Goal: Task Accomplishment & Management: Complete application form

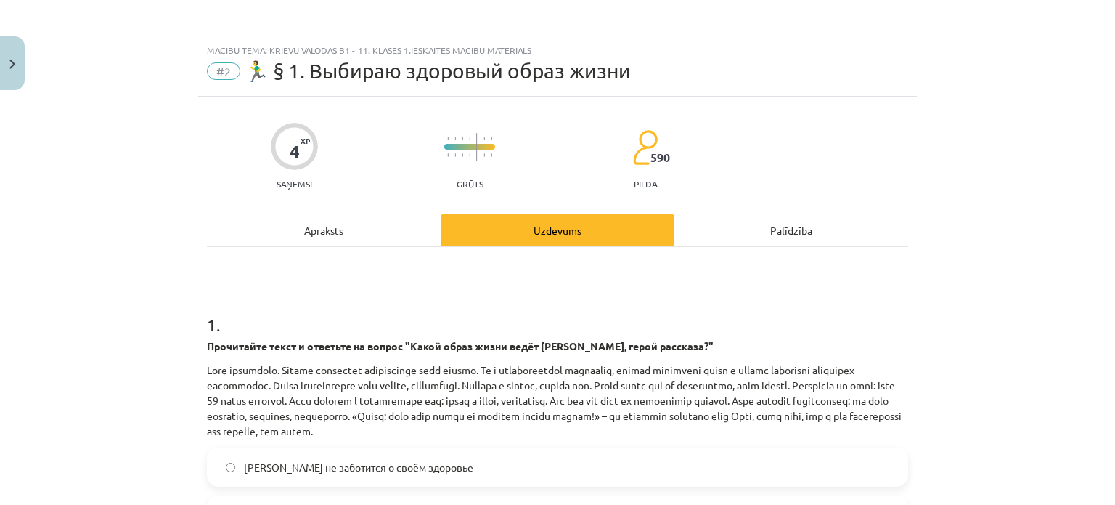
scroll to position [266, 0]
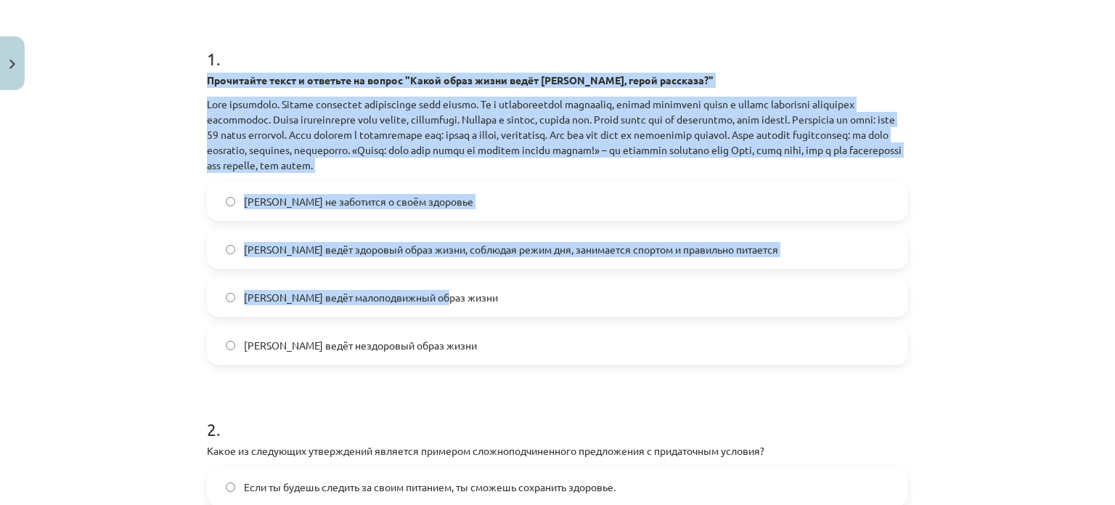
drag, startPoint x: 195, startPoint y: 70, endPoint x: 513, endPoint y: 286, distance: 384.8
click at [516, 285] on div "4 XP Saņemsi Grūts 590 pilda Apraksts Uzdevums Palīdzība 1 . Прочитайте текст и…" at bounding box center [557, 306] width 719 height 951
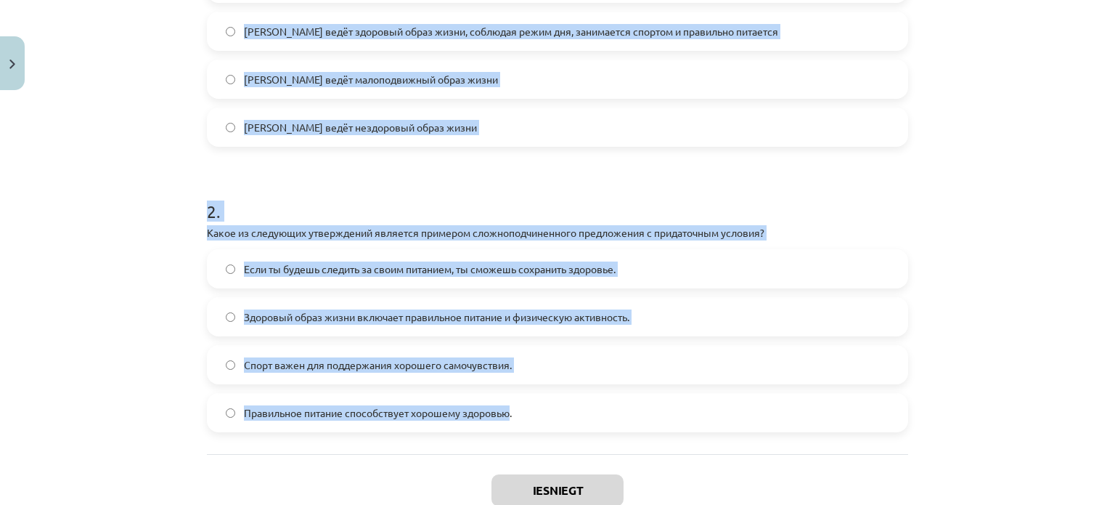
scroll to position [556, 0]
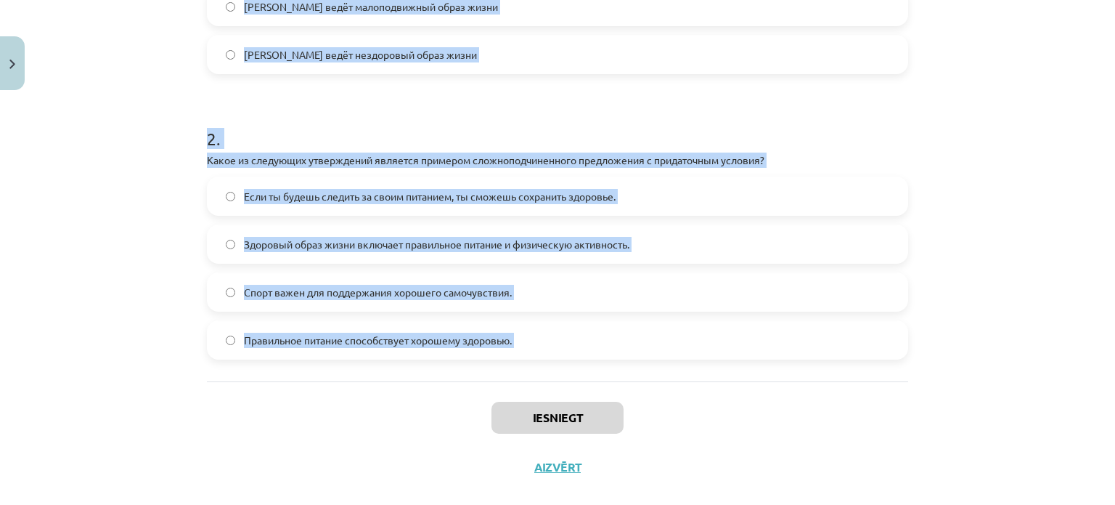
click at [508, 401] on div "4 XP Saņemsi Grūts 590 pilda Apraksts Uzdevums Palīdzība 1 . Прочитайте текст и…" at bounding box center [557, 15] width 719 height 951
copy form "1 . Прочитайте текст и ответьте на вопрос "Какой образ жизни ведёт Олег, герой …"
click at [621, 84] on form "1 . Прочитайте текст и ответьте на вопрос "Какой образ жизни ведёт Олег, герой …" at bounding box center [557, 46] width 701 height 626
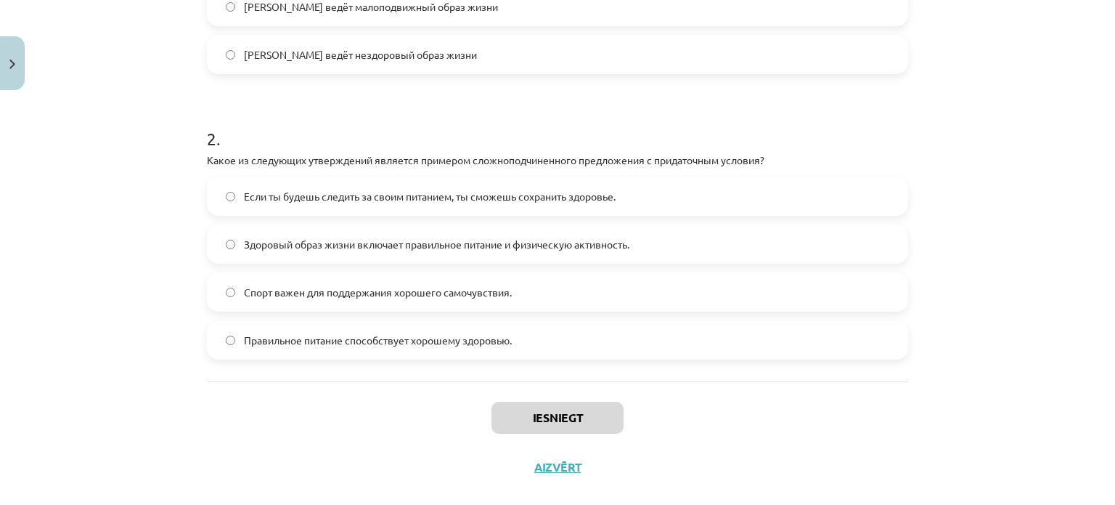
scroll to position [411, 0]
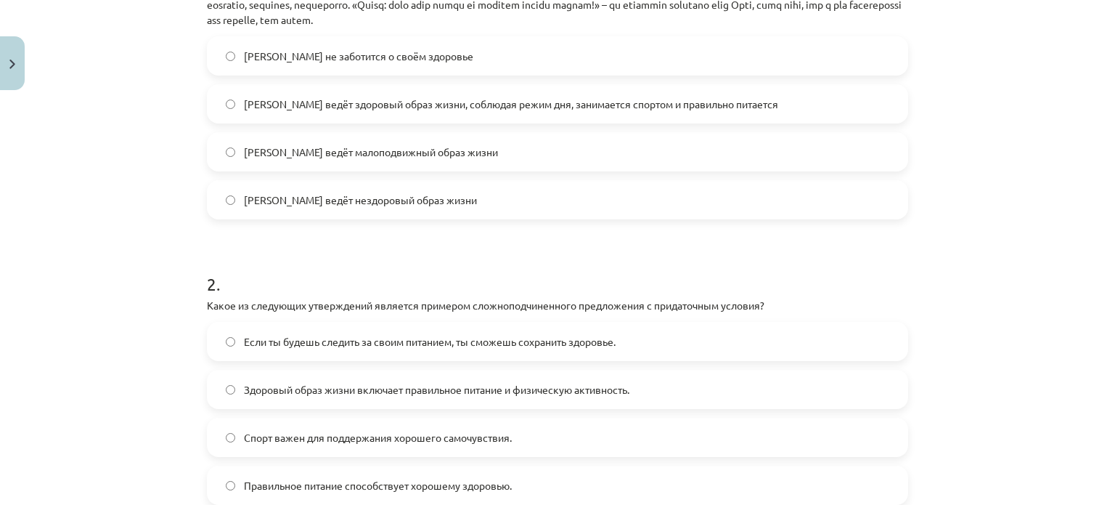
click at [443, 105] on span "Олег ведёт здоровый образ жизни, соблюдая режим дня, занимается спортом и прави…" at bounding box center [511, 104] width 534 height 15
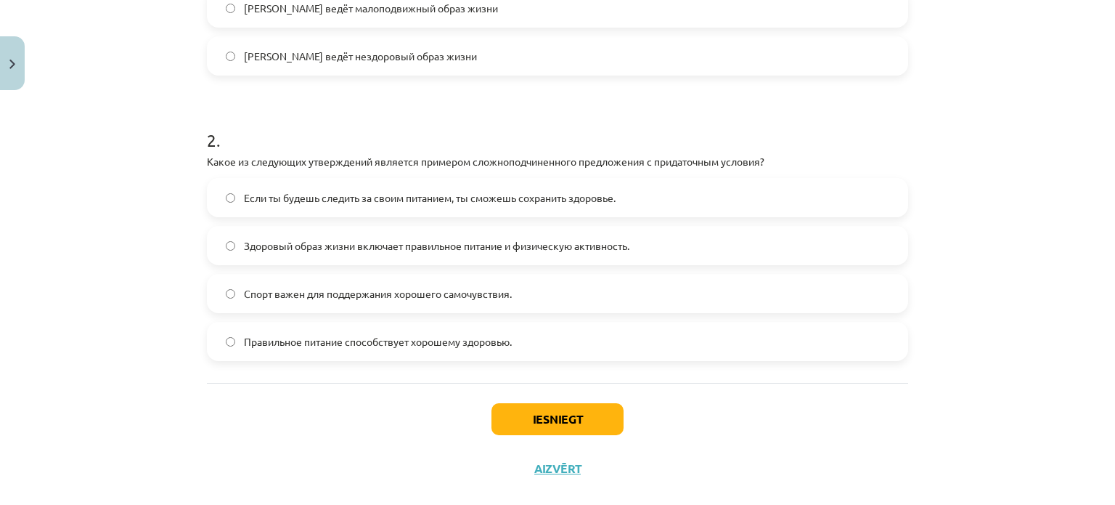
scroll to position [556, 0]
click at [317, 201] on span "Если ты будешь следить за своим питанием, ты сможешь сохранить здоровье." at bounding box center [430, 196] width 372 height 15
click at [555, 407] on button "Iesniegt" at bounding box center [557, 417] width 132 height 32
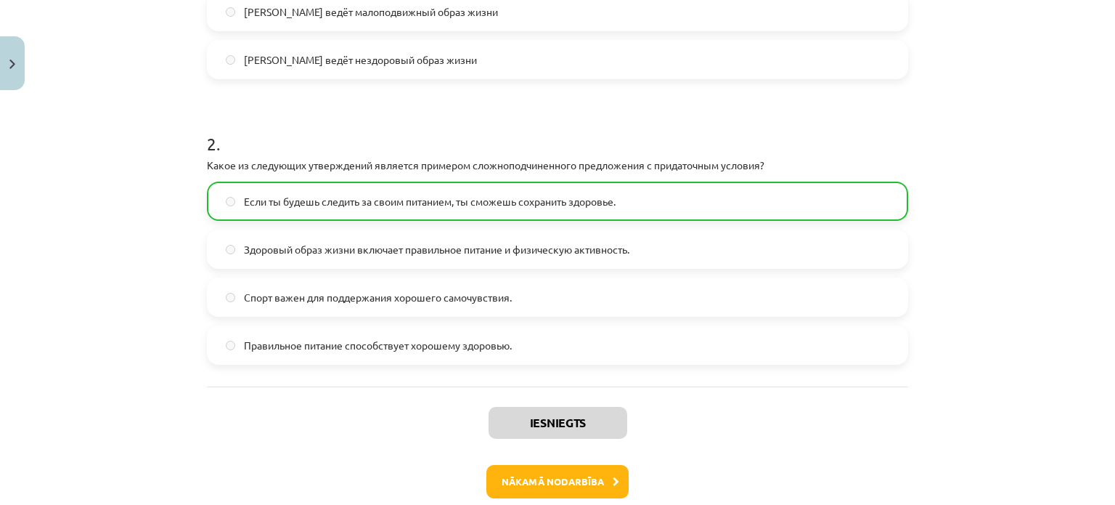
scroll to position [552, 0]
click at [554, 468] on button "Nākamā nodarbība" at bounding box center [557, 480] width 142 height 33
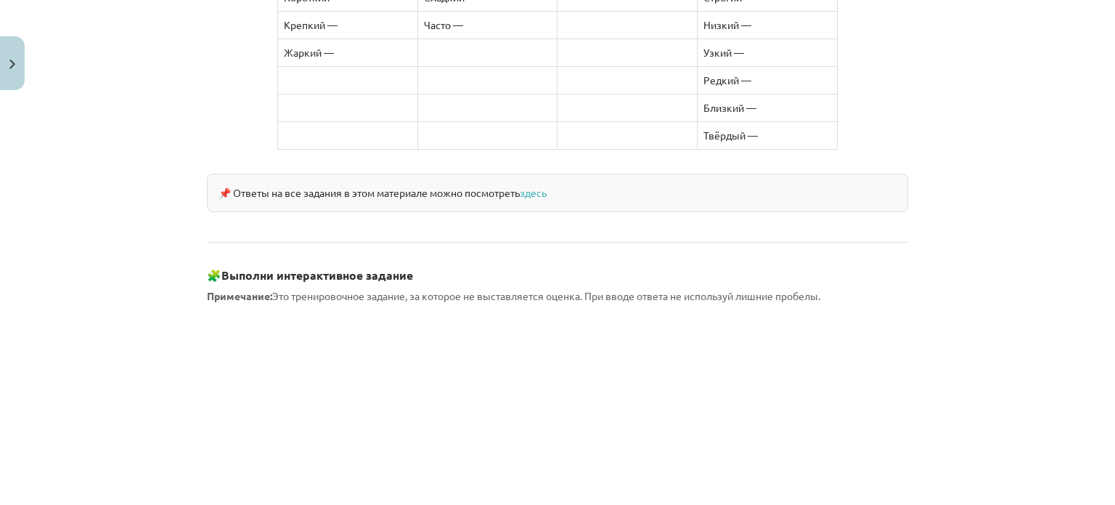
scroll to position [1333, 0]
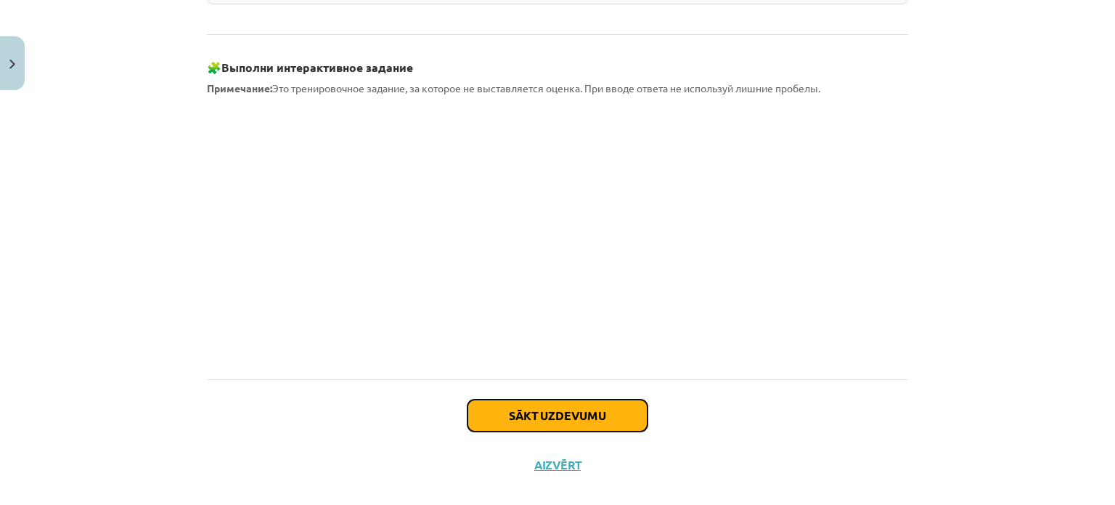
click at [552, 399] on button "Sākt uzdevumu" at bounding box center [558, 415] width 180 height 32
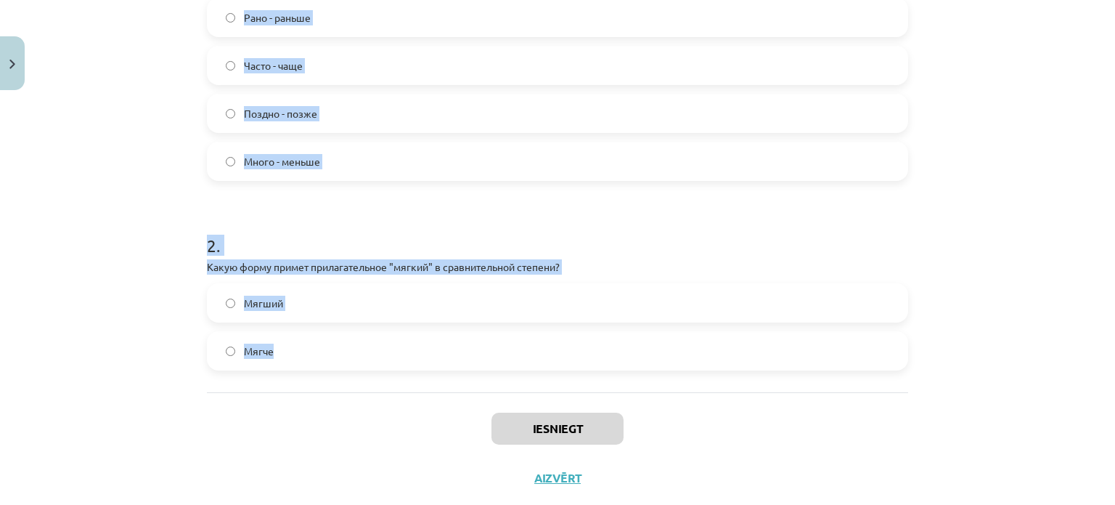
scroll to position [421, 0]
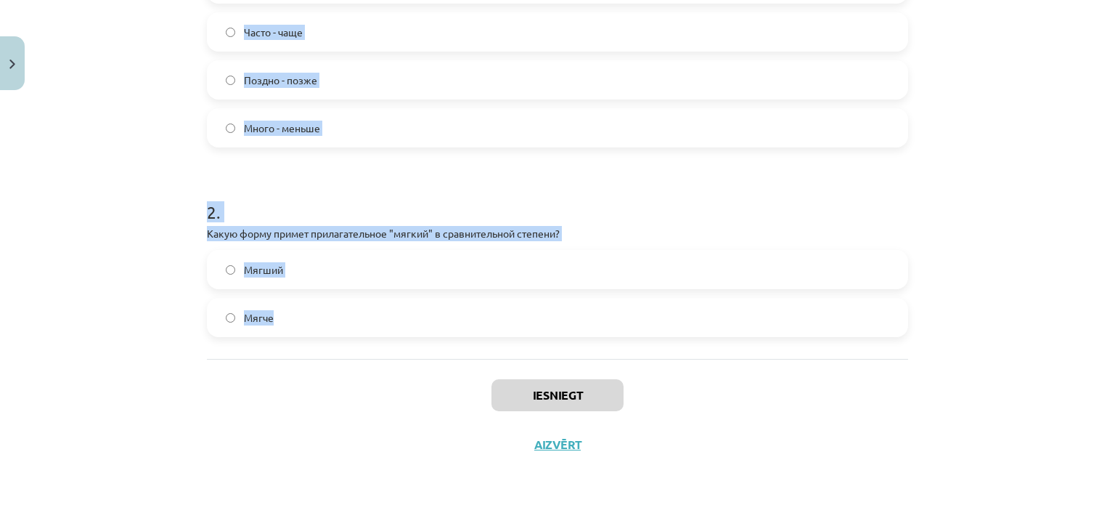
drag, startPoint x: 179, startPoint y: 189, endPoint x: 587, endPoint y: 354, distance: 439.7
click at [587, 354] on div "Mācību tēma: Krievu valodas b1 - 11. klases 1.ieskaites mācību materiāls #3 📖 §…" at bounding box center [557, 252] width 1115 height 505
copy form "Какой из следующих наречий неправильно поставлен в форму сравнительной степени?…"
click at [167, 93] on div "Mācību tēma: Krievu valodas b1 - 11. klases 1.ieskaites mācību materiāls #3 📖 §…" at bounding box center [557, 252] width 1115 height 505
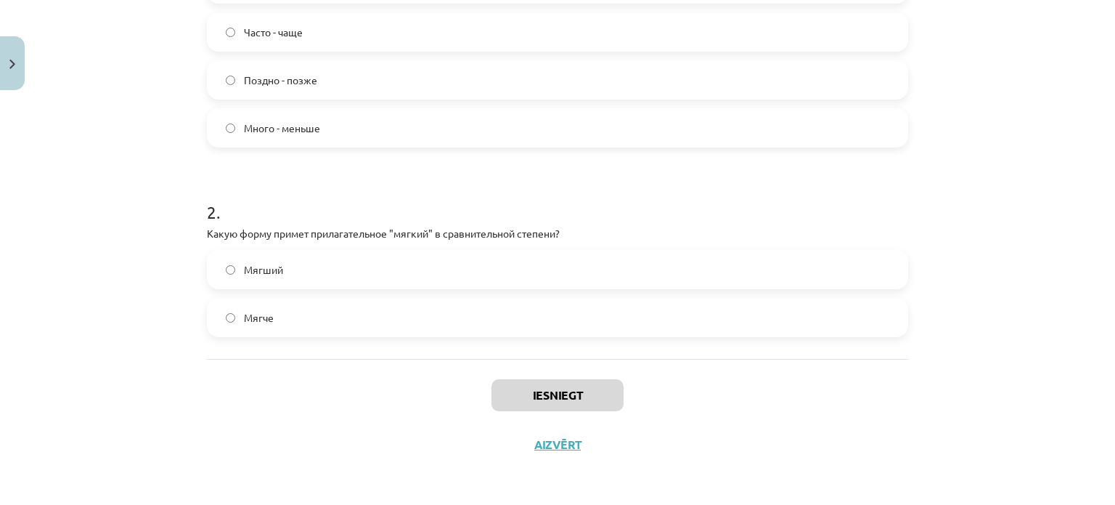
scroll to position [276, 0]
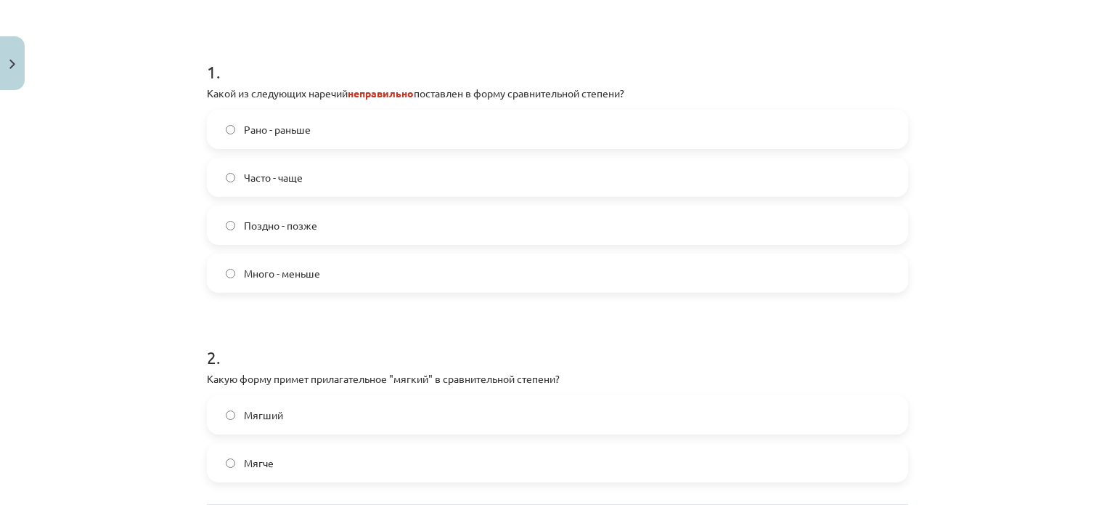
click at [404, 264] on label "Много - меньше" at bounding box center [557, 273] width 698 height 36
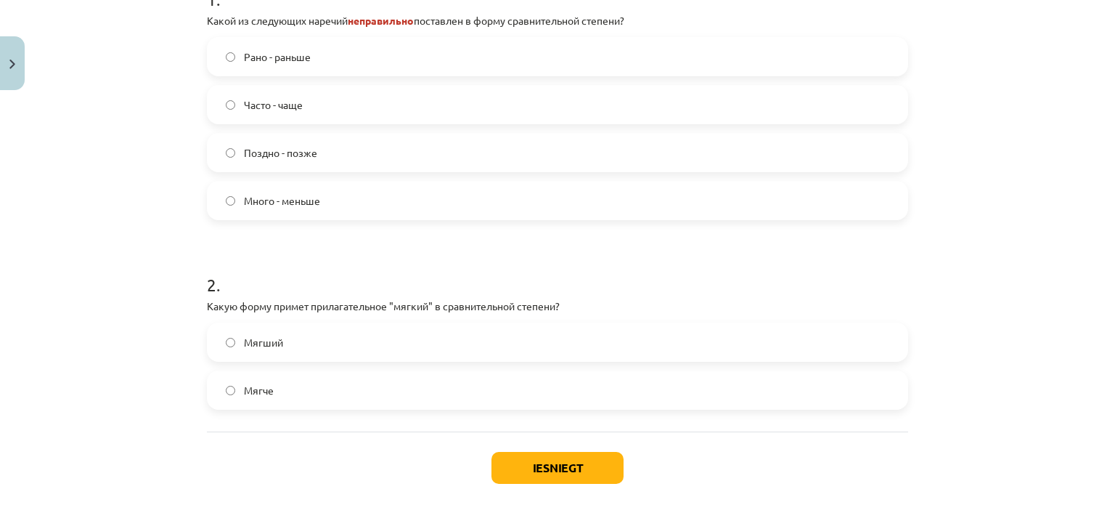
click at [360, 390] on label "Мягче" at bounding box center [557, 390] width 698 height 36
click at [595, 458] on button "Iesniegt" at bounding box center [557, 468] width 132 height 32
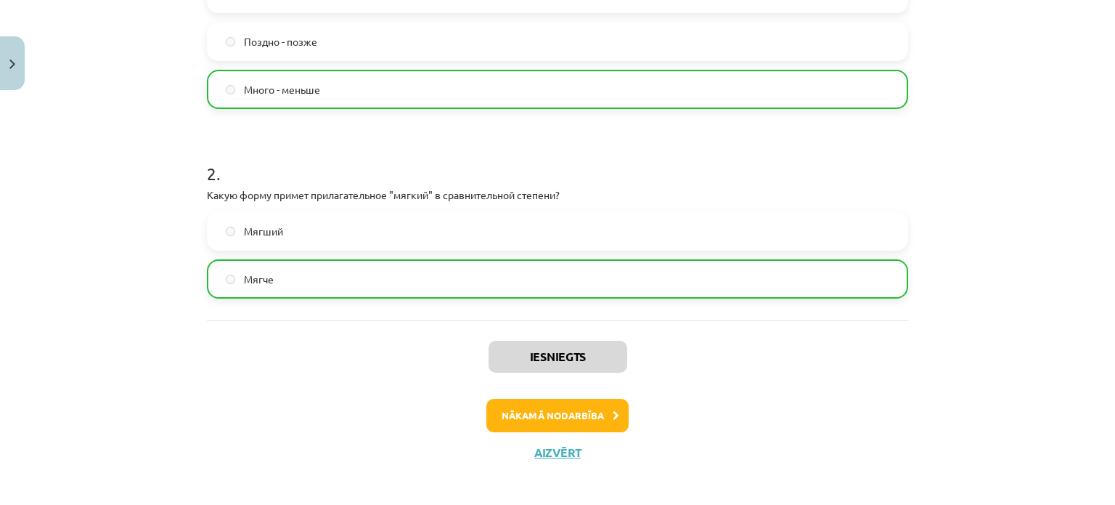
scroll to position [467, 0]
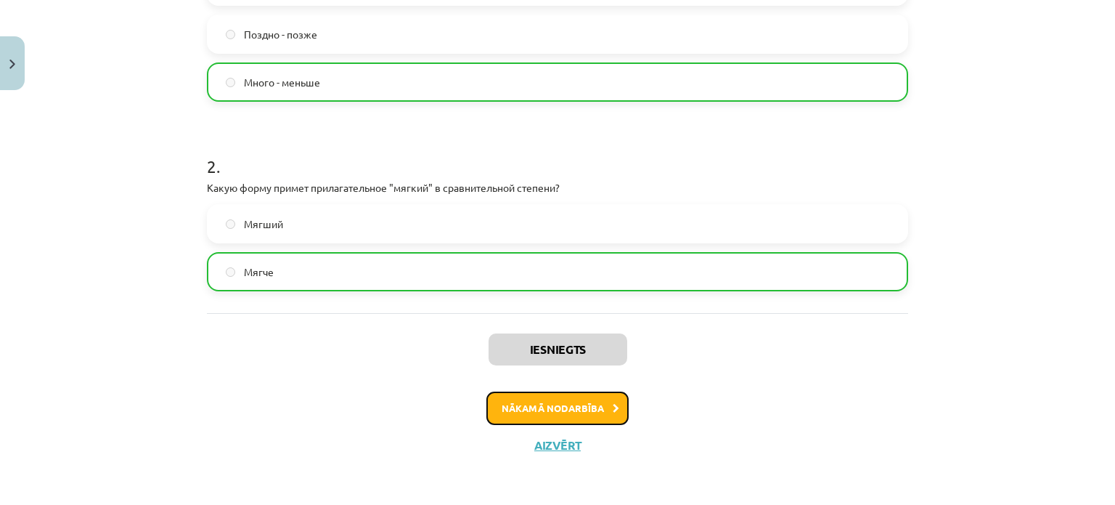
click at [587, 406] on button "Nākamā nodarbība" at bounding box center [557, 407] width 142 height 33
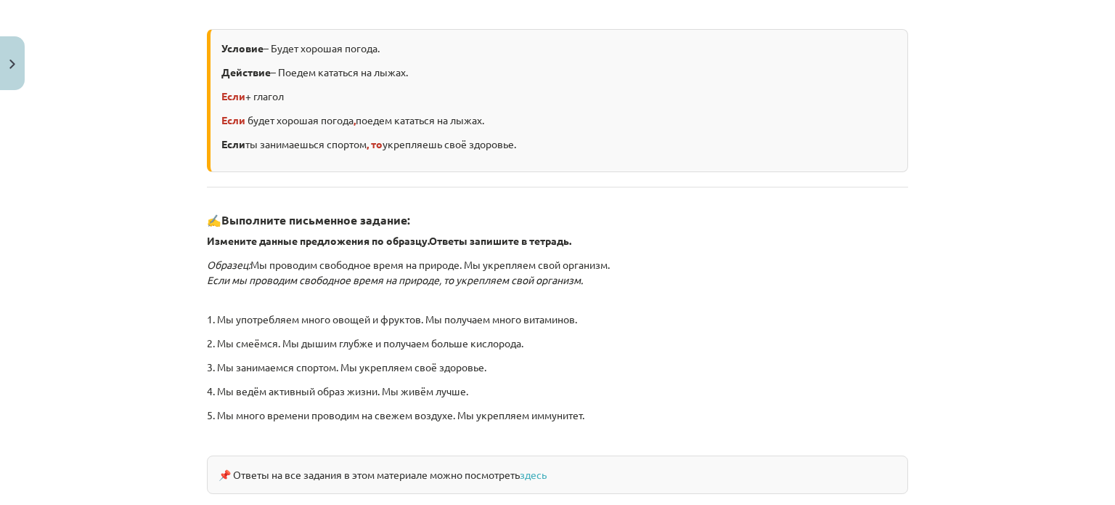
scroll to position [166, 0]
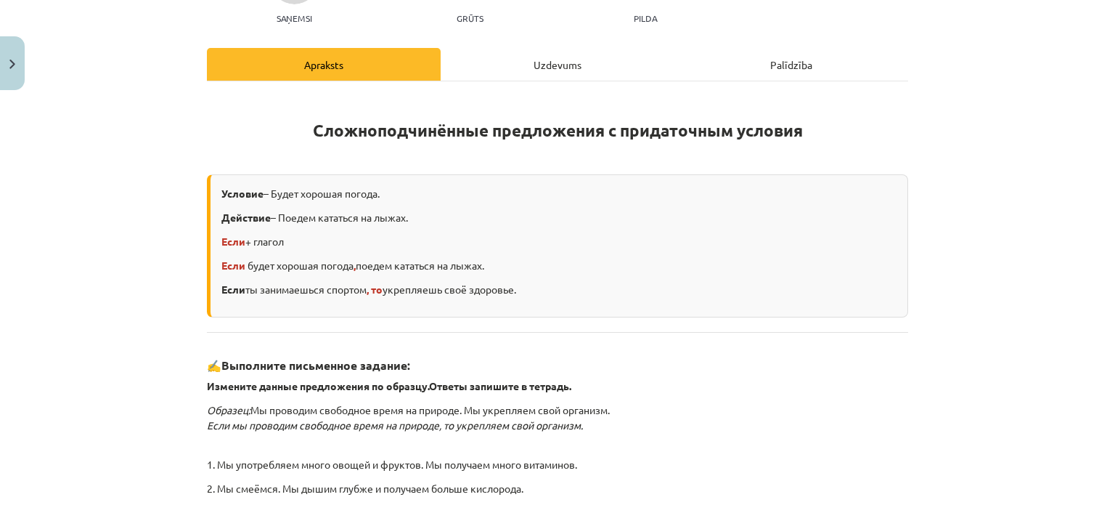
click at [552, 64] on div "Uzdevums" at bounding box center [558, 64] width 234 height 33
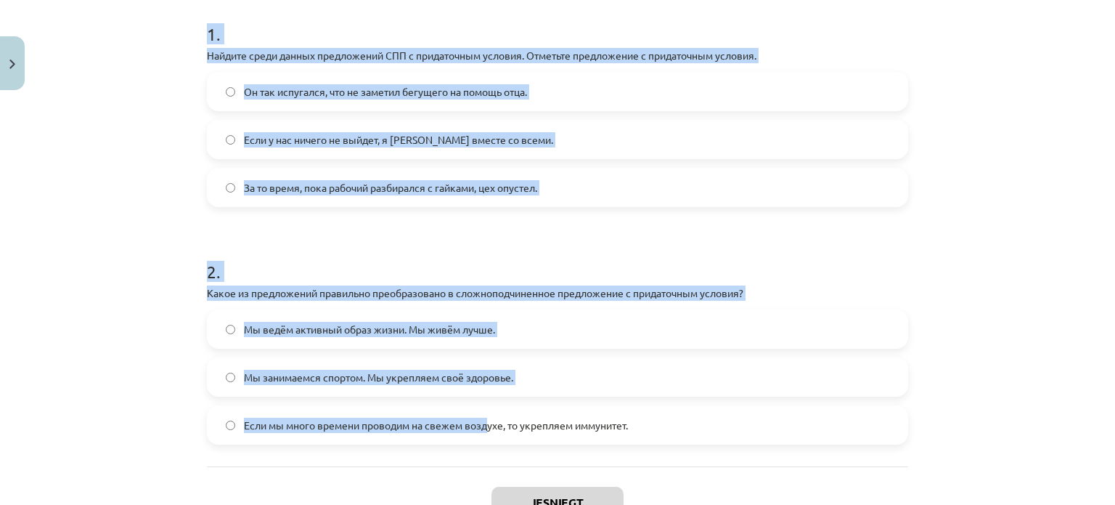
scroll to position [325, 0]
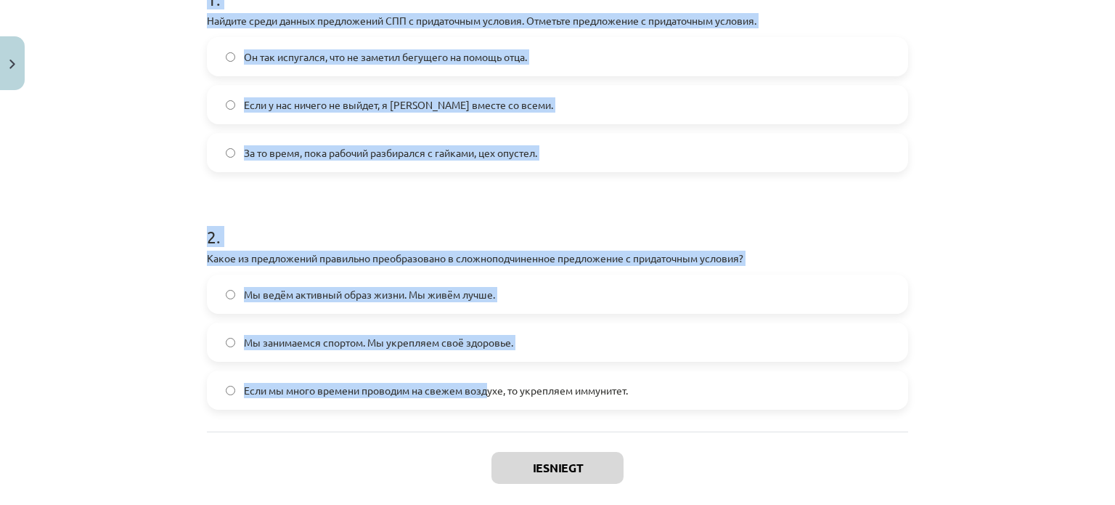
drag, startPoint x: 172, startPoint y: 134, endPoint x: 485, endPoint y: 407, distance: 415.7
click at [485, 408] on div "Mācību tēma: Krievu valodas b1 - 11. klases 1.ieskaites mācību materiāls #4 📖 §…" at bounding box center [557, 252] width 1115 height 505
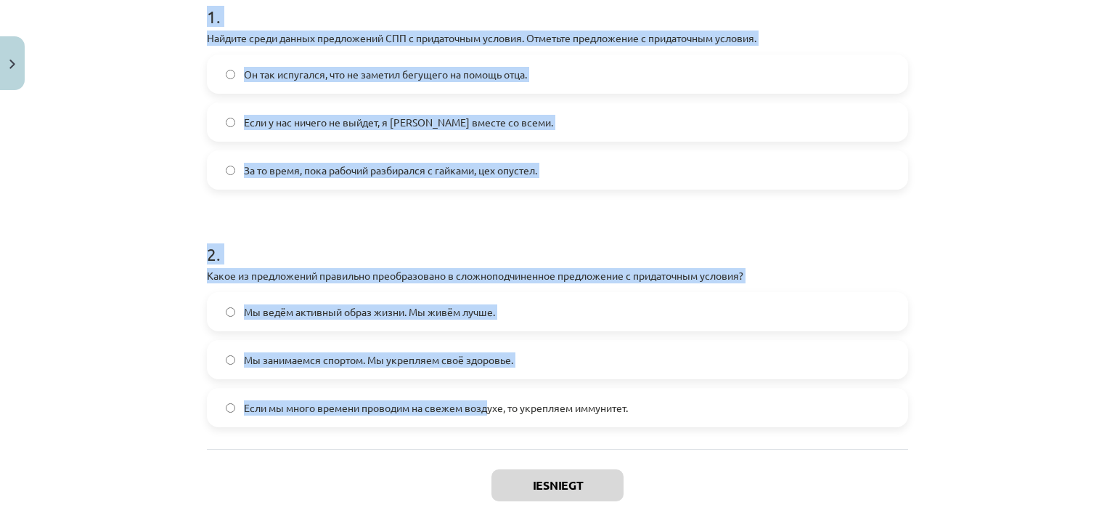
click at [131, 39] on div "Mācību tēma: Krievu valodas b1 - 11. klases 1.ieskaites mācību materiāls #4 📖 §…" at bounding box center [557, 252] width 1115 height 505
click at [176, 28] on div "Mācību tēma: Krievu valodas b1 - 11. klases 1.ieskaites mācību materiāls #4 📖 §…" at bounding box center [557, 252] width 1115 height 505
drag, startPoint x: 178, startPoint y: 20, endPoint x: 756, endPoint y: 404, distance: 694.4
click at [756, 404] on div "Mācību tēma: Krievu valodas b1 - 11. klases 1.ieskaites mācību materiāls #4 📖 §…" at bounding box center [557, 252] width 1115 height 505
copy form "1 . Найдите среди данных предложений СПП с придаточным условия. Отметьте предло…"
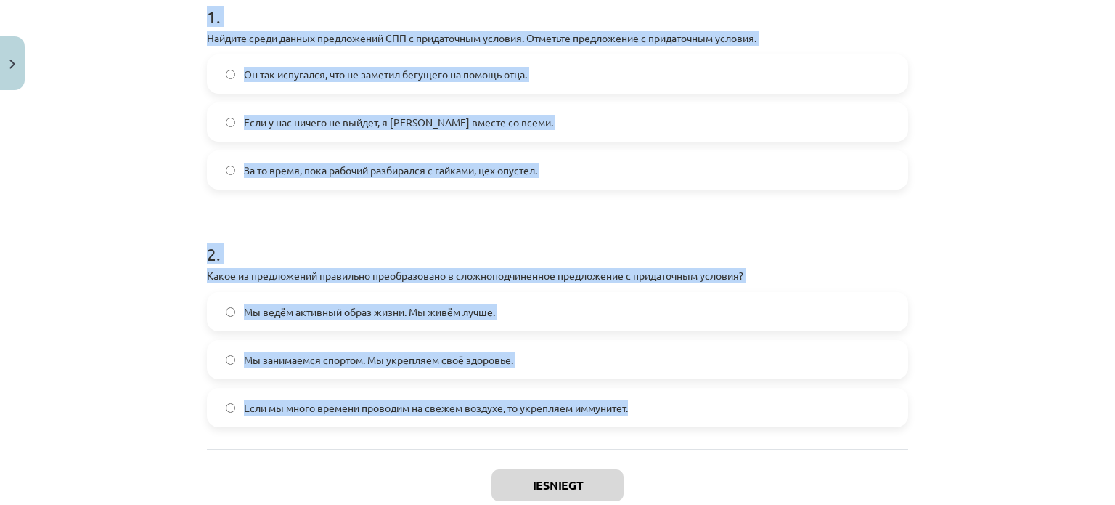
click at [139, 165] on div "Mācību tēma: Krievu valodas b1 - 11. klases 1.ieskaites mācību materiāls #4 📖 §…" at bounding box center [557, 252] width 1115 height 505
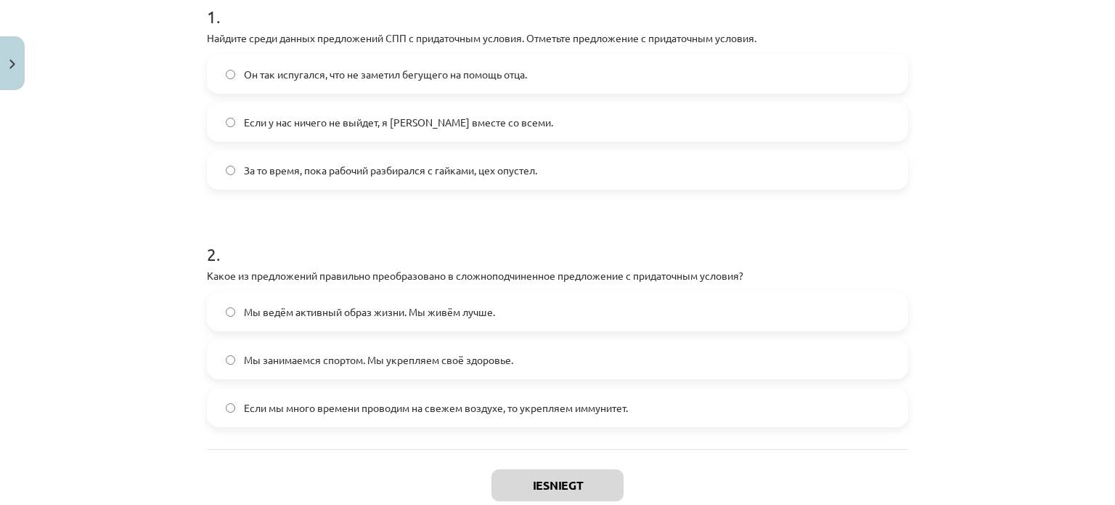
click at [349, 122] on span "Если у нас ничего не выйдет, я уеду вместе со всеми." at bounding box center [398, 122] width 309 height 15
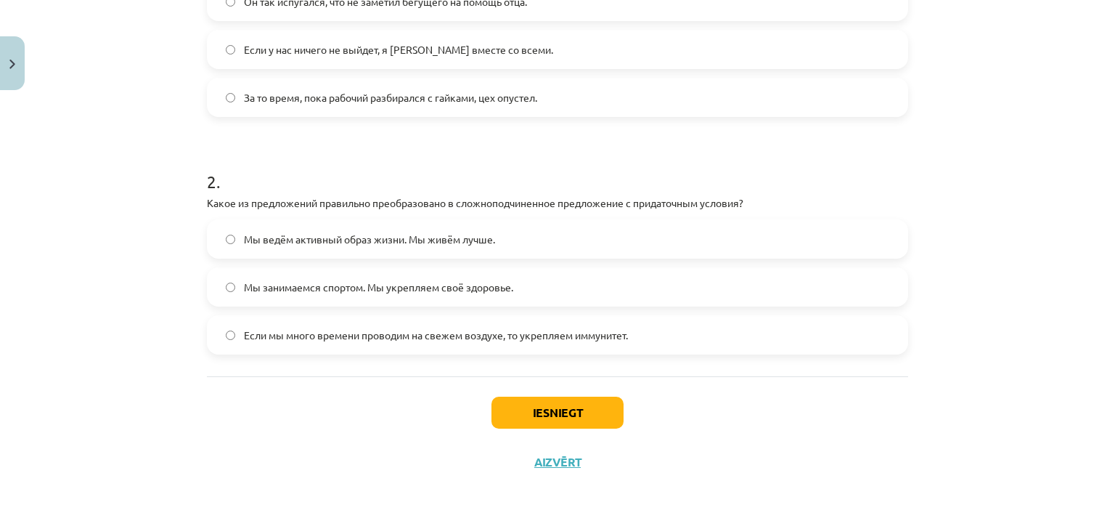
click at [317, 337] on span "Если мы много времени проводим на свежем воздухе, то укрепляем иммунитет." at bounding box center [436, 334] width 384 height 15
click at [522, 407] on button "Iesniegt" at bounding box center [557, 412] width 132 height 32
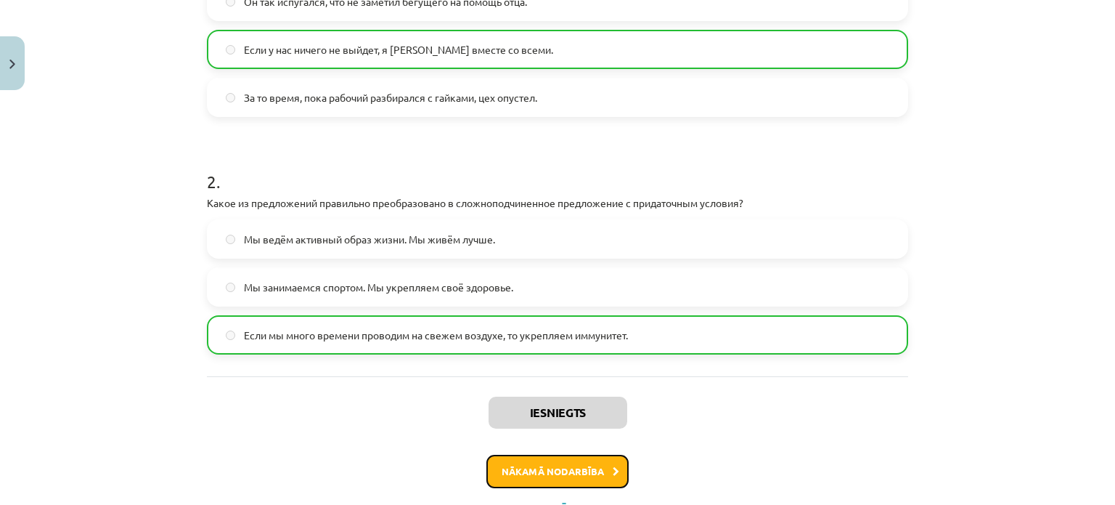
click at [521, 475] on button "Nākamā nodarbība" at bounding box center [557, 470] width 142 height 33
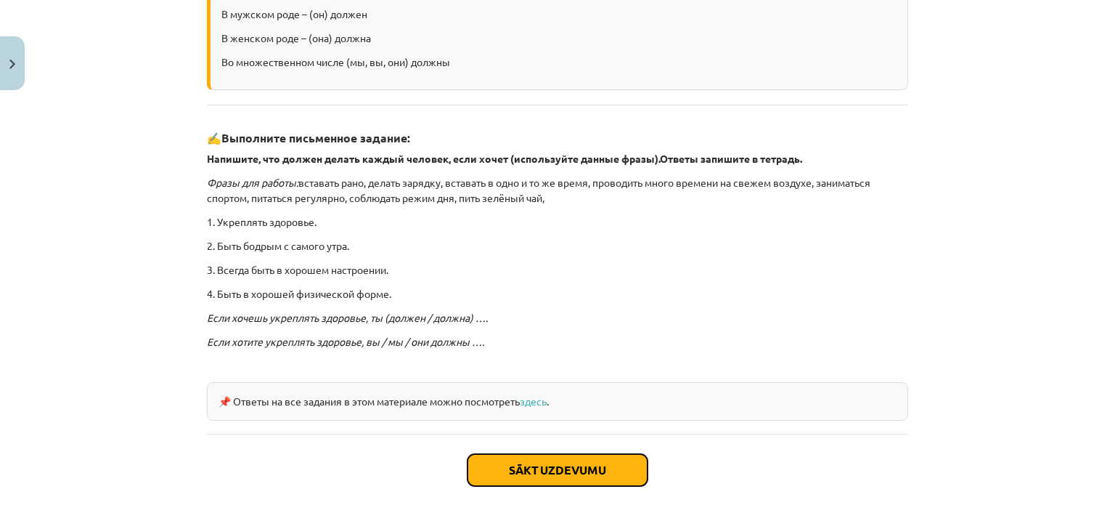
click at [526, 470] on button "Sākt uzdevumu" at bounding box center [558, 470] width 180 height 32
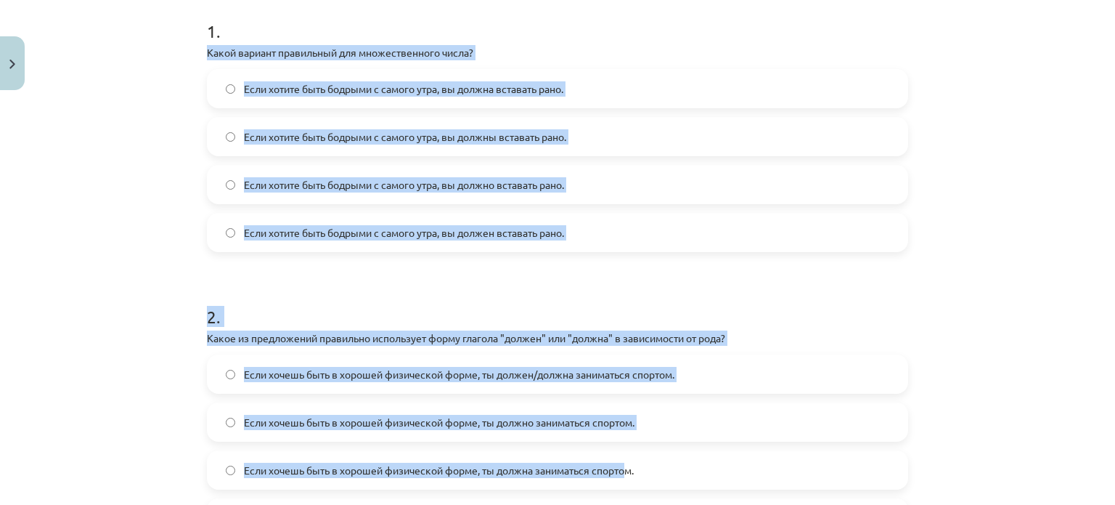
scroll to position [348, 0]
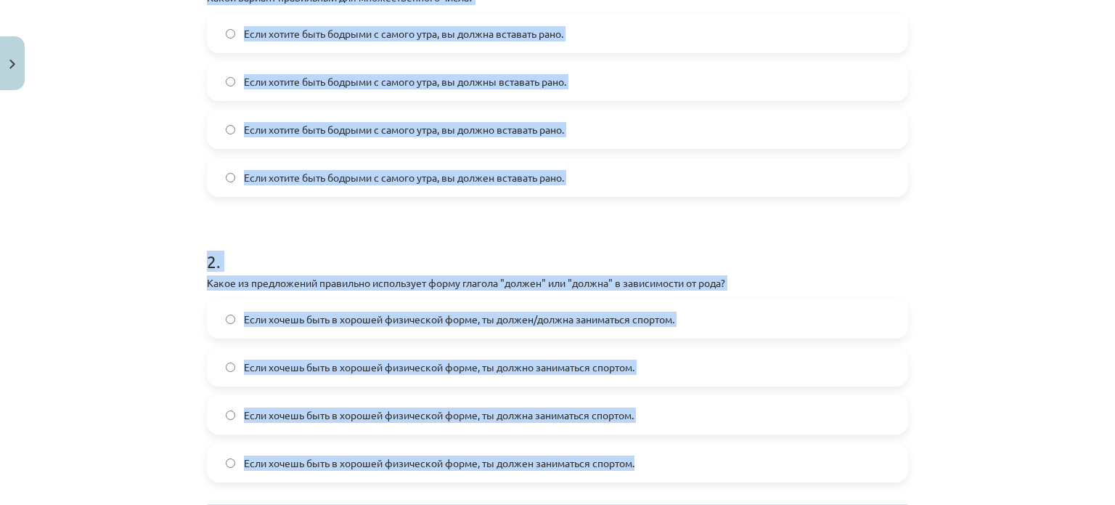
drag, startPoint x: 158, startPoint y: 70, endPoint x: 638, endPoint y: 470, distance: 624.7
click at [638, 470] on div "Mācību tēma: Krievu valodas b1 - 11. klases 1.ieskaites mācību materiāls #5 📖 §…" at bounding box center [557, 252] width 1115 height 505
copy form "Какой вариант правильный для множественного числа? Если хотите быть бодрыми с с…"
click at [110, 168] on div "Mācību tēma: Krievu valodas b1 - 11. klases 1.ieskaites mācību materiāls #5 📖 §…" at bounding box center [557, 252] width 1115 height 505
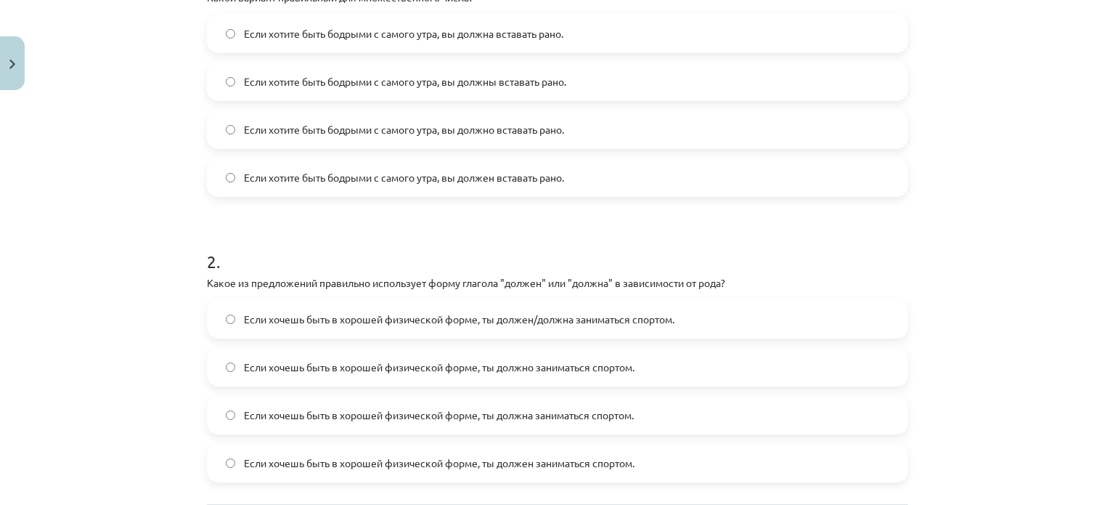
click at [491, 85] on span "Если хотите быть бодрыми с самого утра, вы должны вставать рано." at bounding box center [405, 81] width 322 height 15
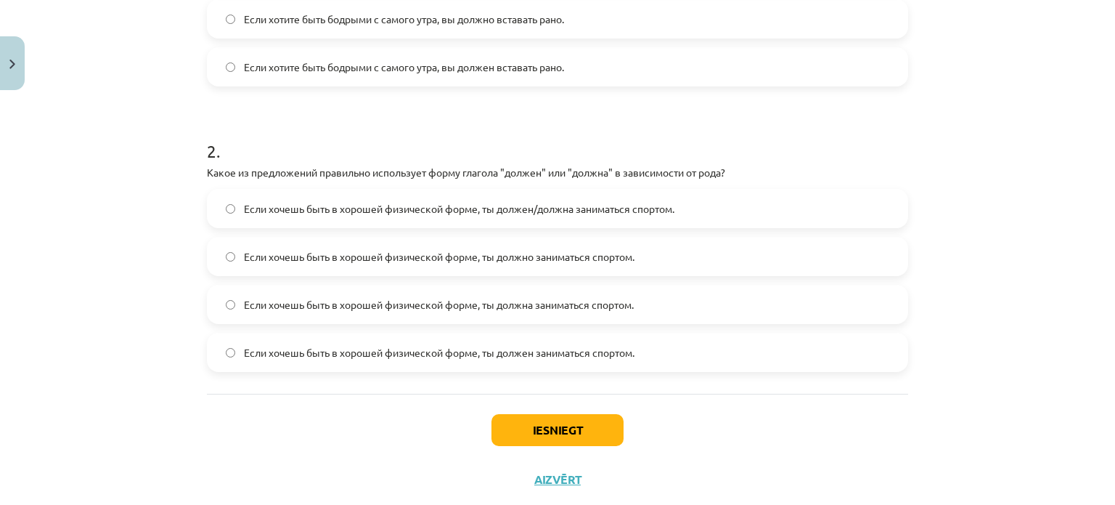
scroll to position [494, 0]
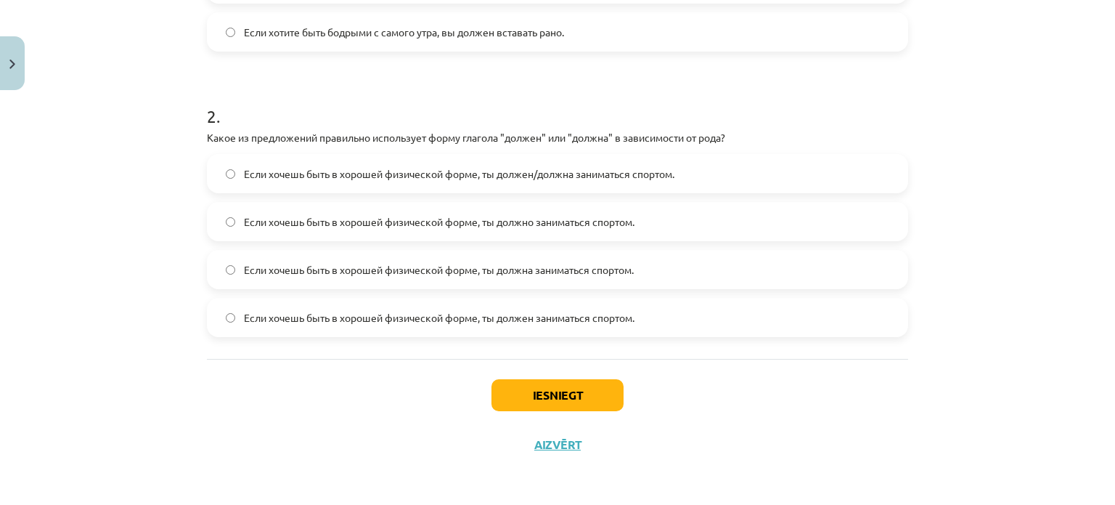
click at [383, 232] on label "Если хочешь быть в хорошей физической форме, ты должно заниматься спортом." at bounding box center [557, 221] width 698 height 36
click at [380, 284] on label "Если хочешь быть в хорошей физической форме, ты должна заниматься спортом." at bounding box center [557, 269] width 698 height 36
click at [380, 320] on span "Если хочешь быть в хорошей физической форме, ты должен заниматься спортом." at bounding box center [439, 317] width 391 height 15
click at [379, 184] on label "Если хочешь быть в хорошей физической форме, ты должен/должна заниматься спорто…" at bounding box center [557, 173] width 698 height 36
click at [490, 274] on span "Если хочешь быть в хорошей физической форме, ты должна заниматься спортом." at bounding box center [439, 269] width 390 height 15
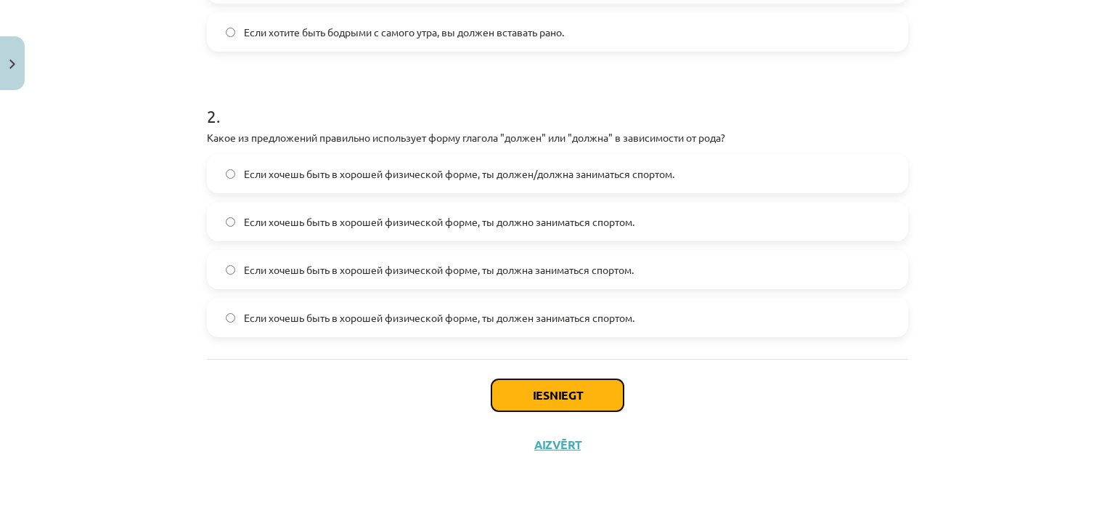
click at [521, 403] on button "Iesniegt" at bounding box center [557, 395] width 132 height 32
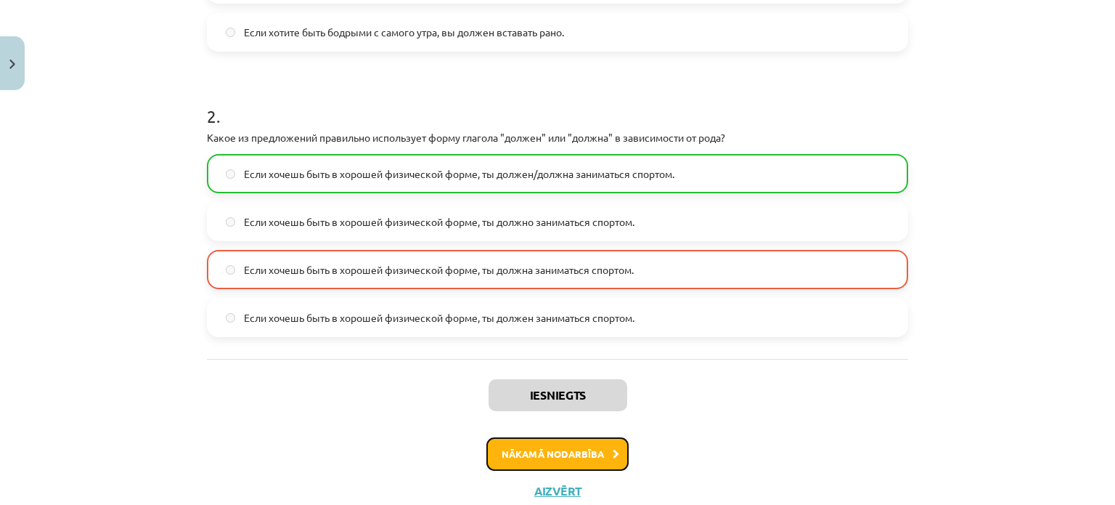
click at [549, 448] on button "Nākamā nodarbība" at bounding box center [557, 453] width 142 height 33
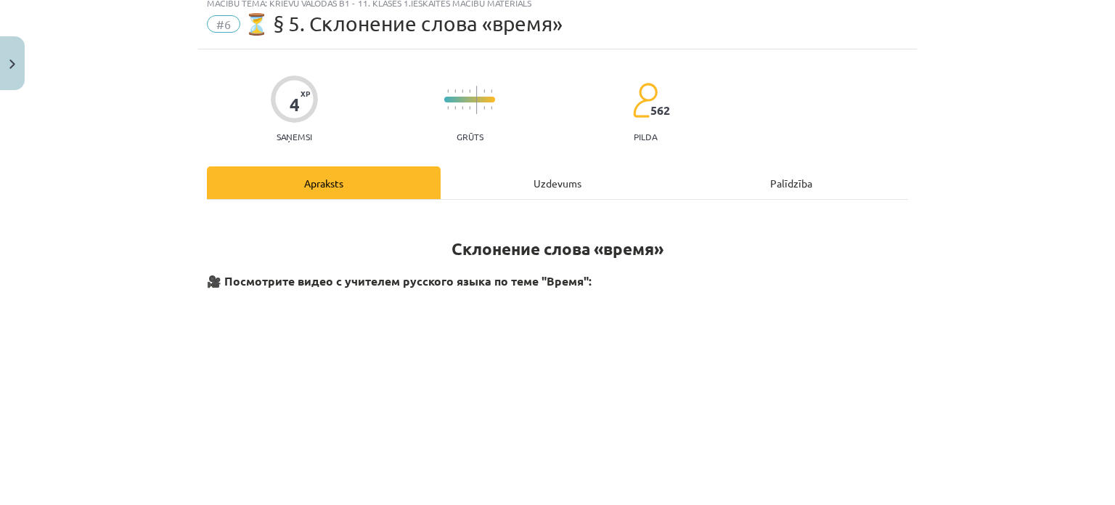
scroll to position [73, 0]
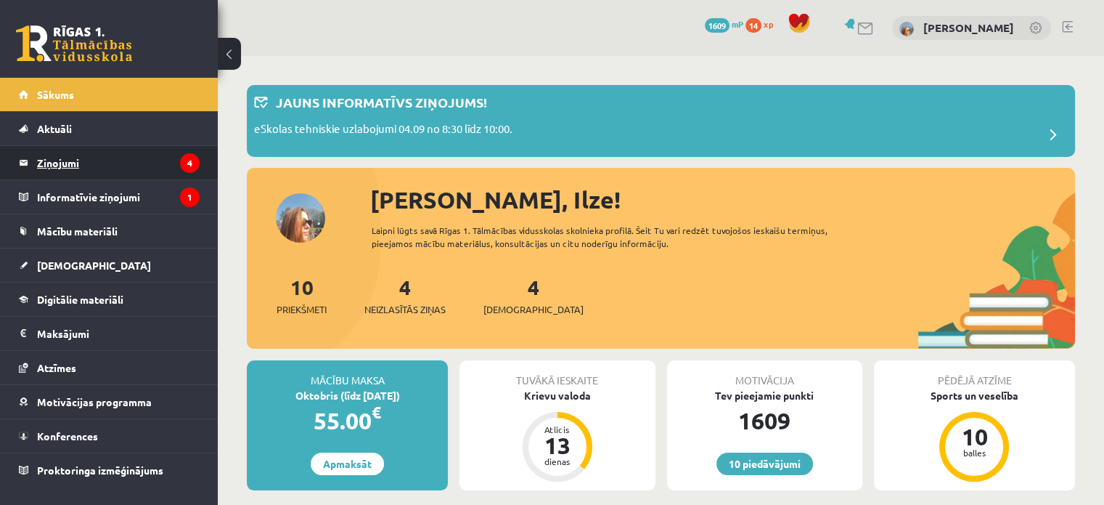
click at [99, 171] on legend "Ziņojumi 4" at bounding box center [118, 162] width 163 height 33
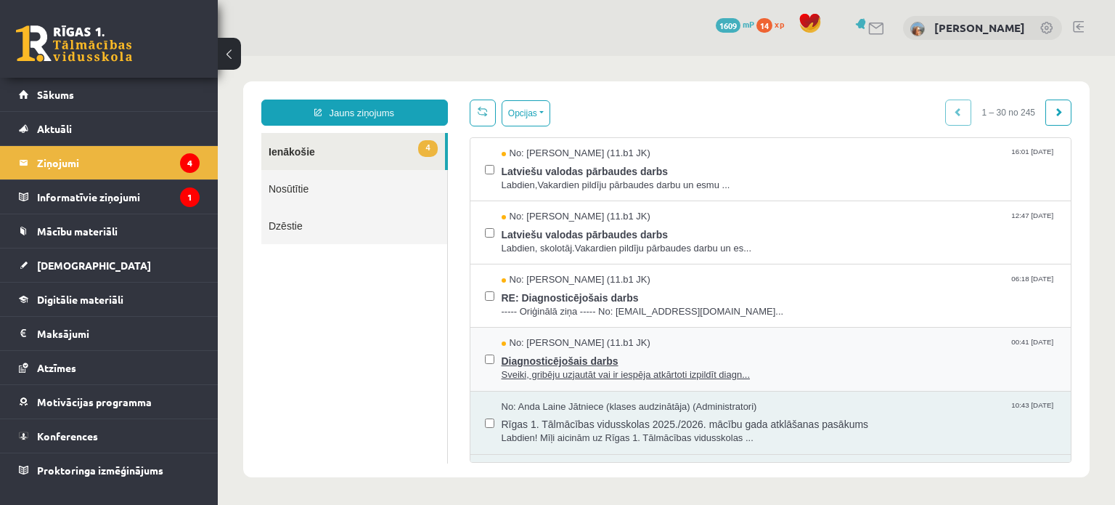
click at [674, 365] on span "Diagnosticējošais darbs" at bounding box center [779, 359] width 555 height 18
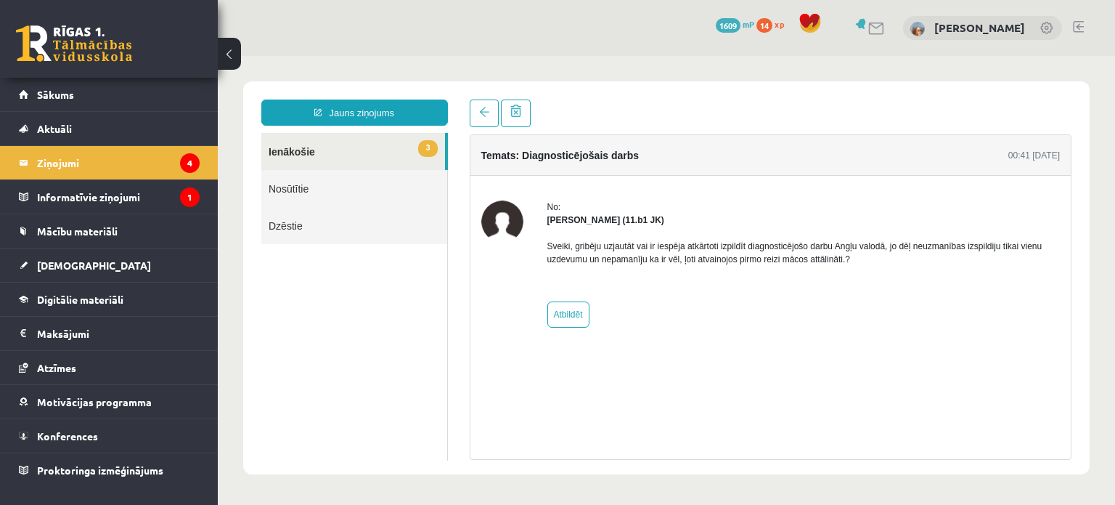
click at [306, 145] on link "3 Ienākošie" at bounding box center [353, 151] width 184 height 37
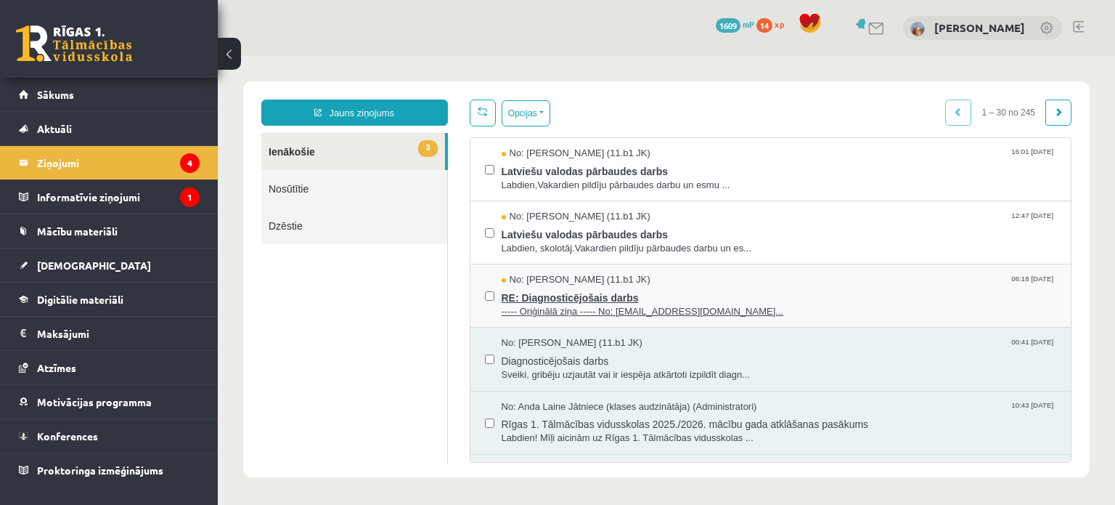
click at [621, 287] on span "RE: Diagnosticējošais darbs" at bounding box center [779, 296] width 555 height 18
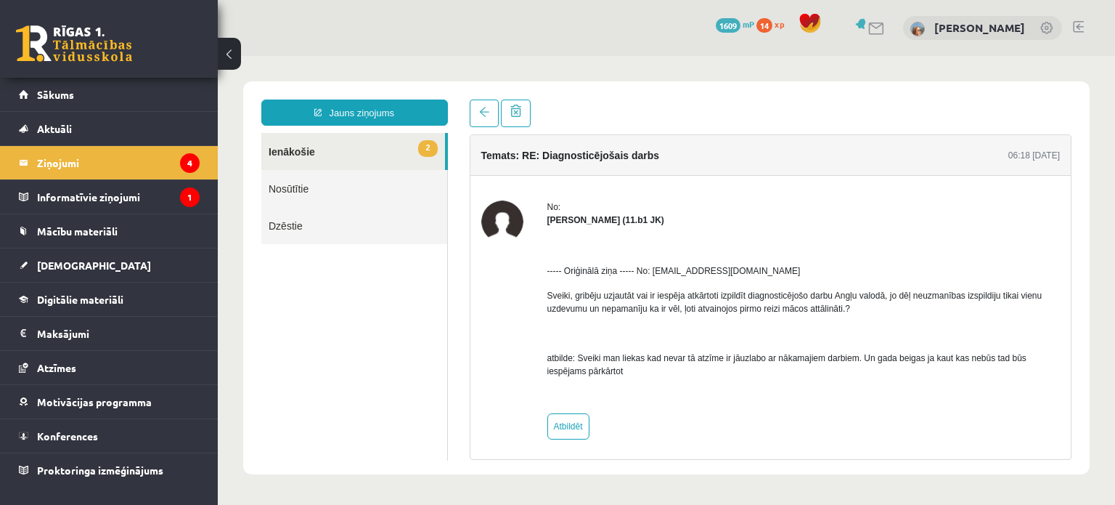
click at [375, 156] on link "2 Ienākošie" at bounding box center [353, 151] width 184 height 37
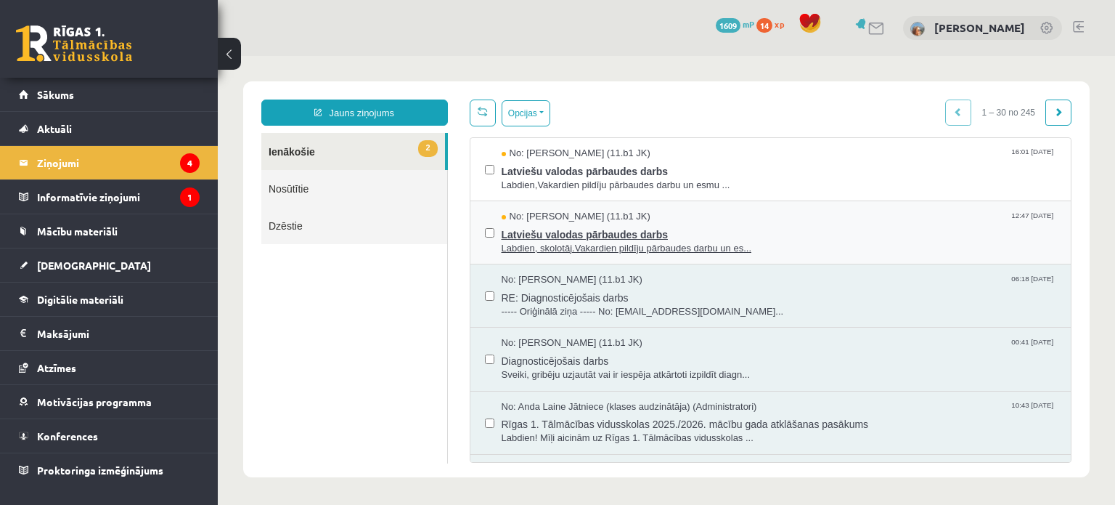
click at [618, 242] on span "Labdien, skolotāj.Vakardien pildīju pārbaudes darbu un es..." at bounding box center [779, 249] width 555 height 14
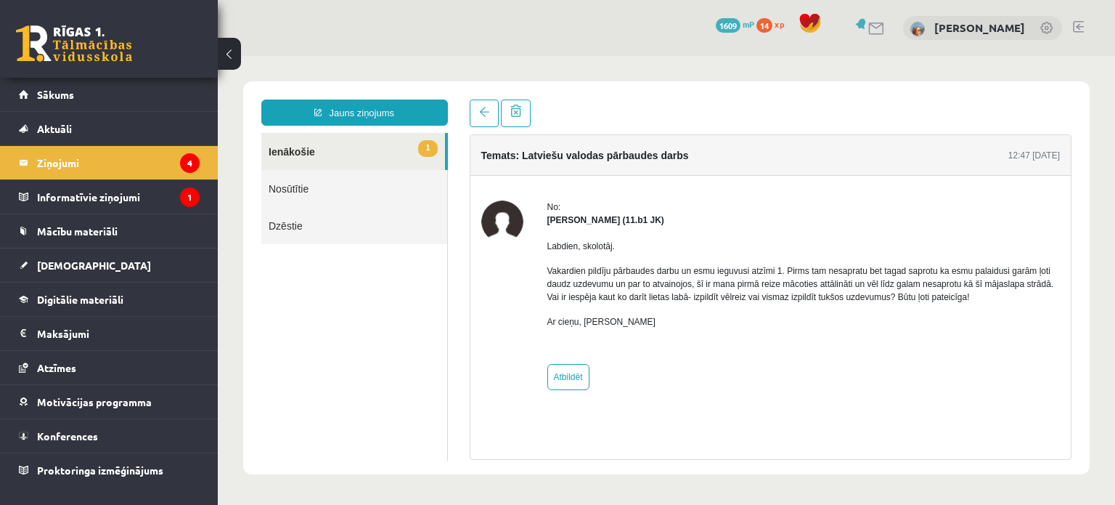
click at [329, 155] on link "1 Ienākošie" at bounding box center [353, 151] width 184 height 37
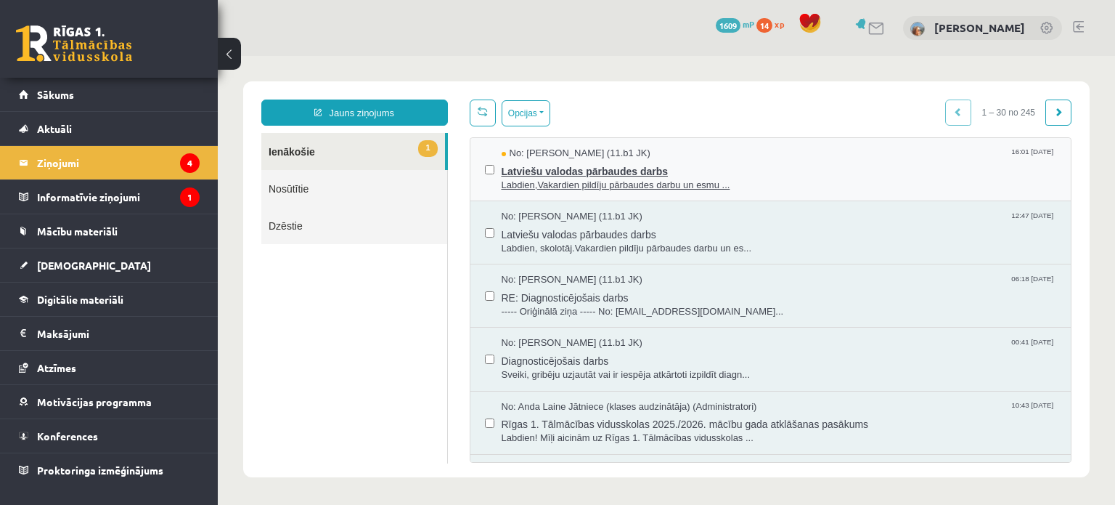
click at [590, 168] on span "Latviešu valodas pārbaudes darbs" at bounding box center [779, 169] width 555 height 18
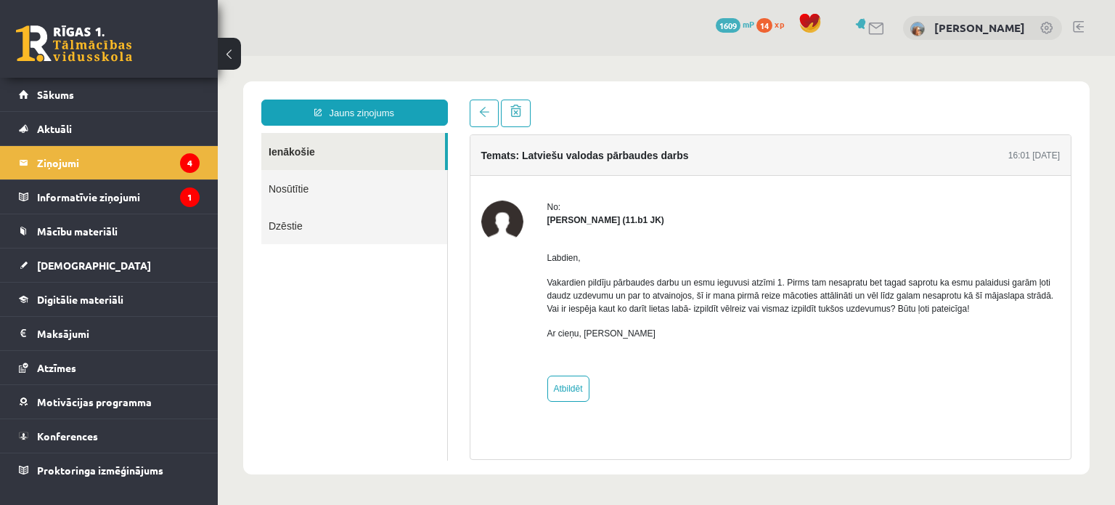
click at [282, 159] on link "Ienākošie" at bounding box center [353, 151] width 184 height 37
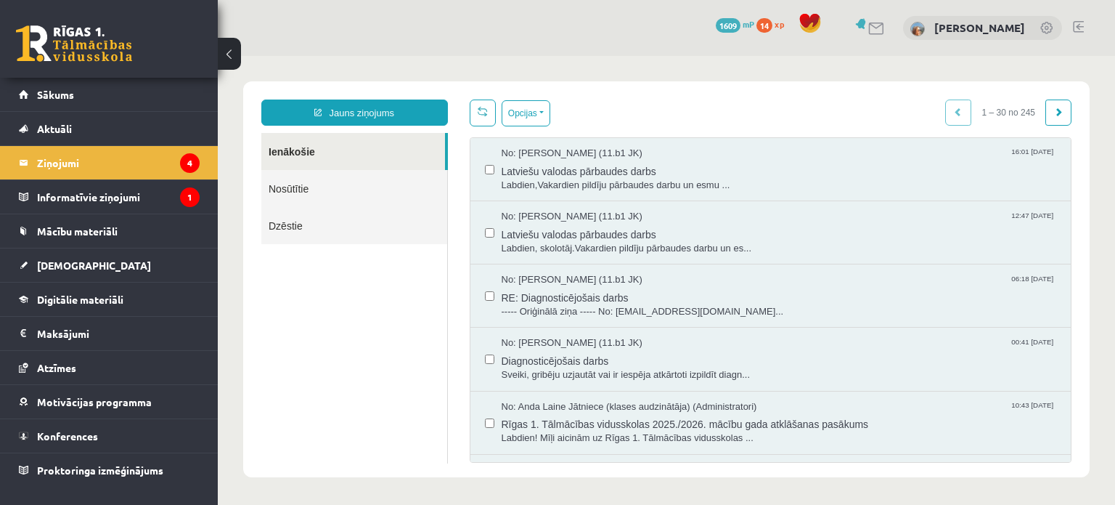
click at [282, 158] on link "Ienākošie" at bounding box center [353, 151] width 184 height 37
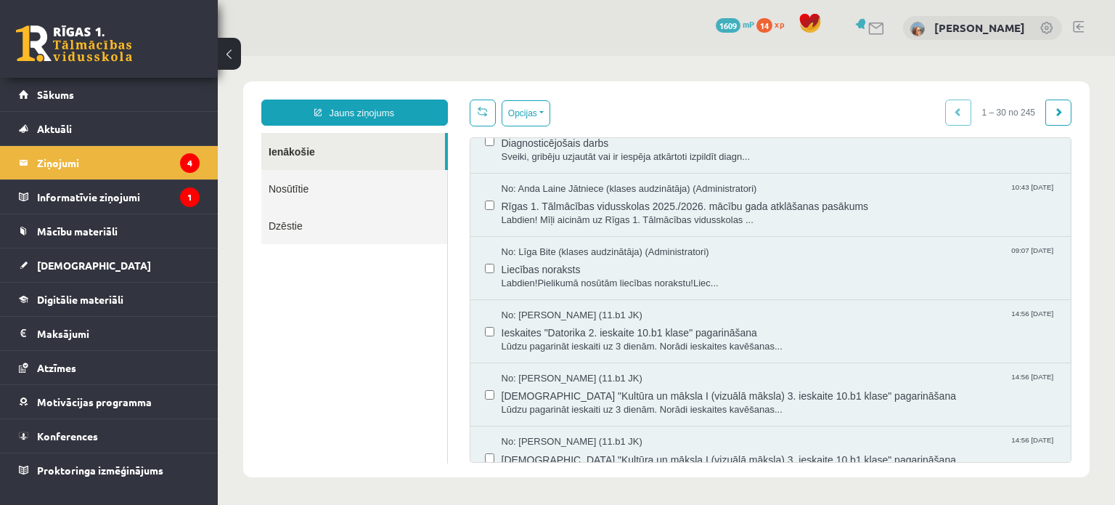
scroll to position [73, 0]
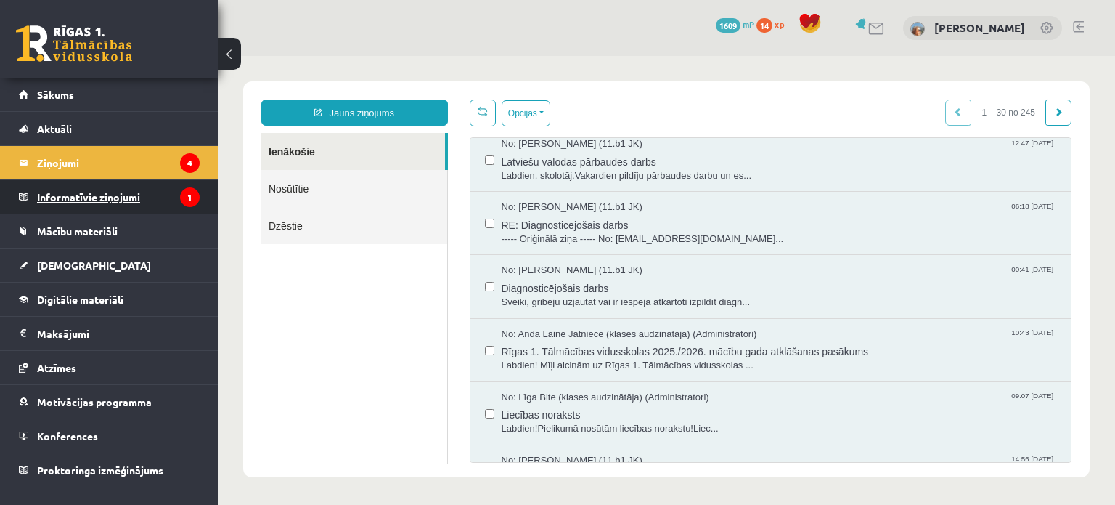
click at [122, 192] on legend "Informatīvie ziņojumi 1" at bounding box center [118, 196] width 163 height 33
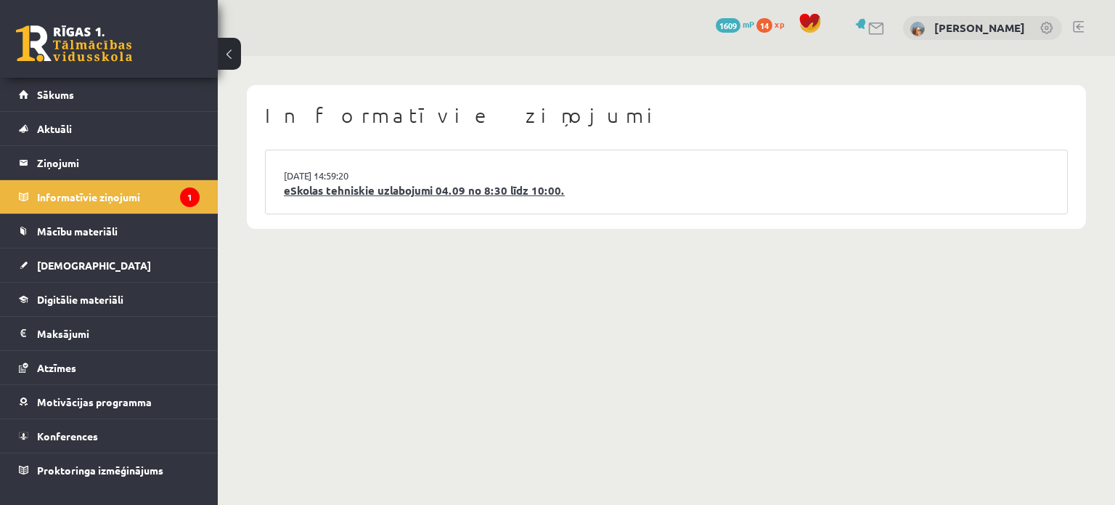
click at [407, 197] on link "eSkolas tehniskie uzlabojumi 04.09 no 8:30 līdz 10:00." at bounding box center [666, 190] width 765 height 17
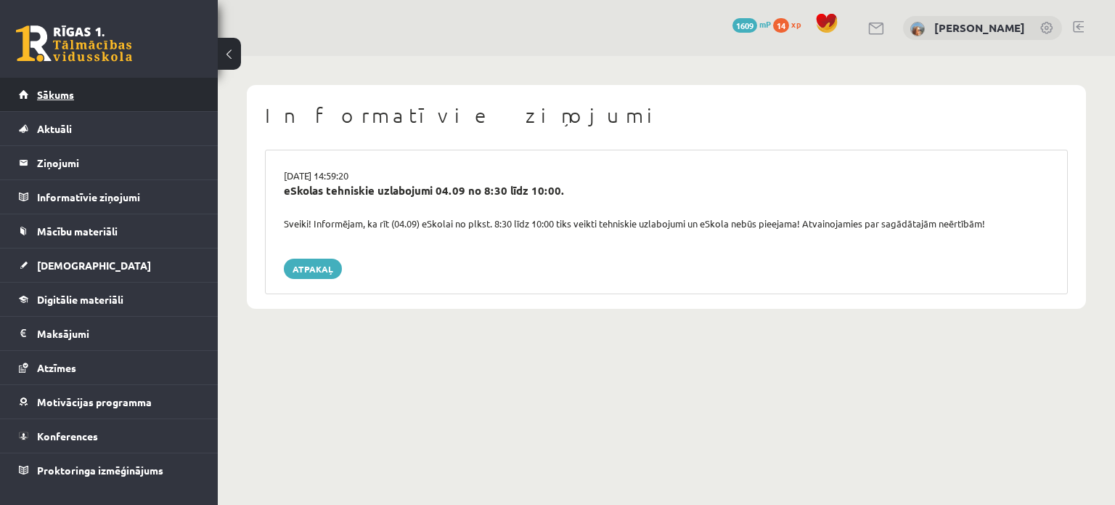
click at [65, 92] on span "Sākums" at bounding box center [55, 94] width 37 height 13
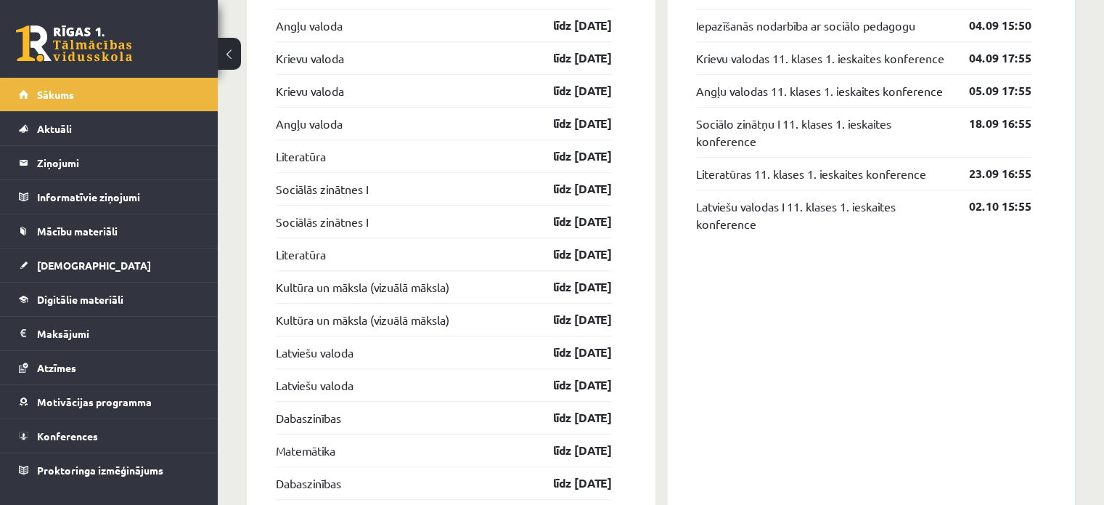
scroll to position [1234, 0]
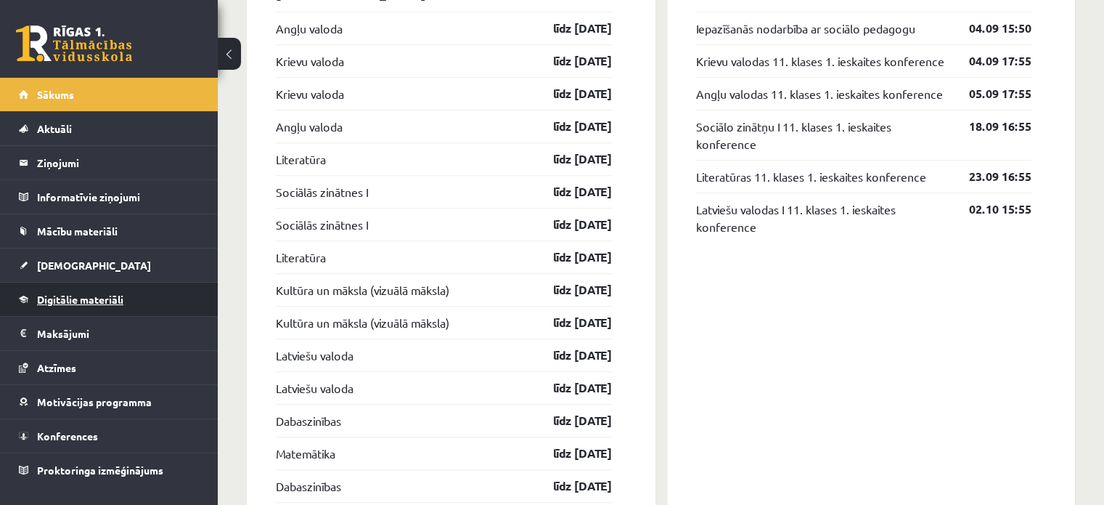
click at [87, 295] on span "Digitālie materiāli" at bounding box center [80, 299] width 86 height 13
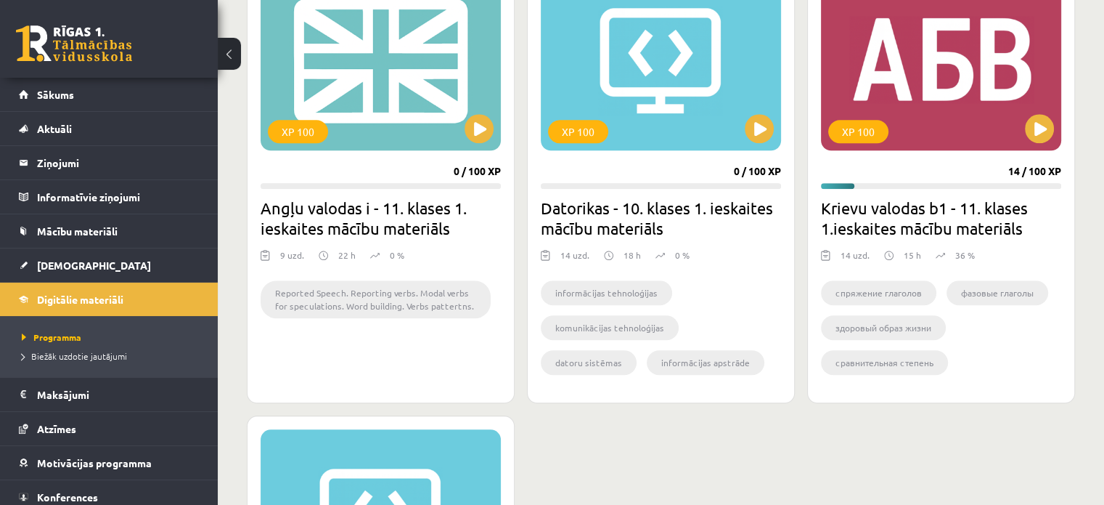
scroll to position [1452, 0]
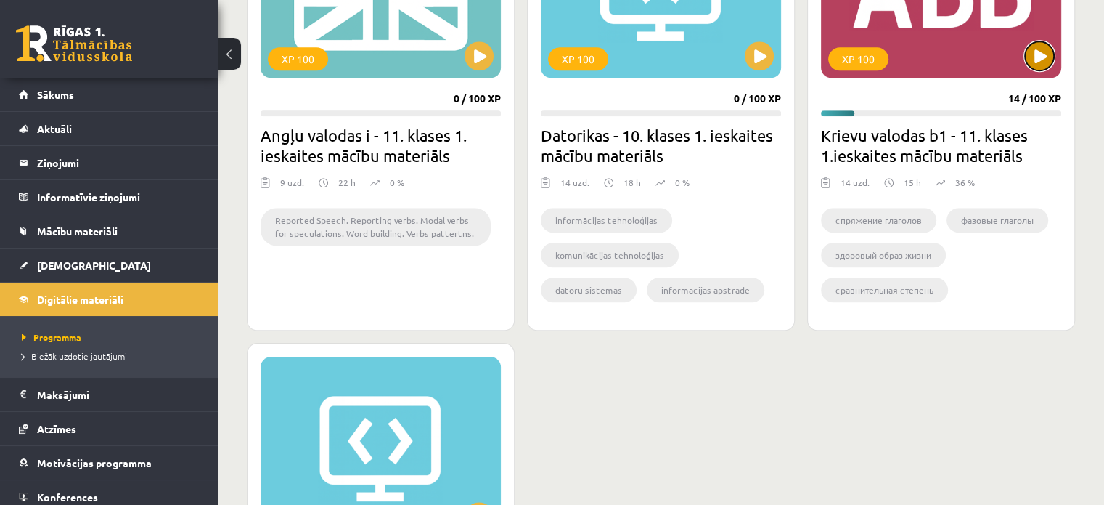
click at [1041, 49] on button at bounding box center [1039, 55] width 29 height 29
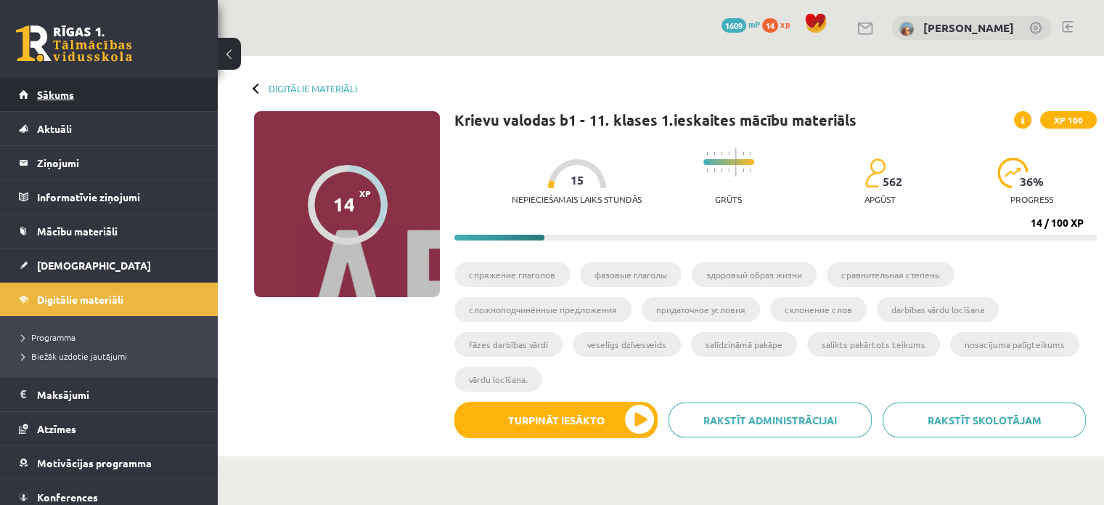
click at [38, 95] on span "Sākums" at bounding box center [55, 94] width 37 height 13
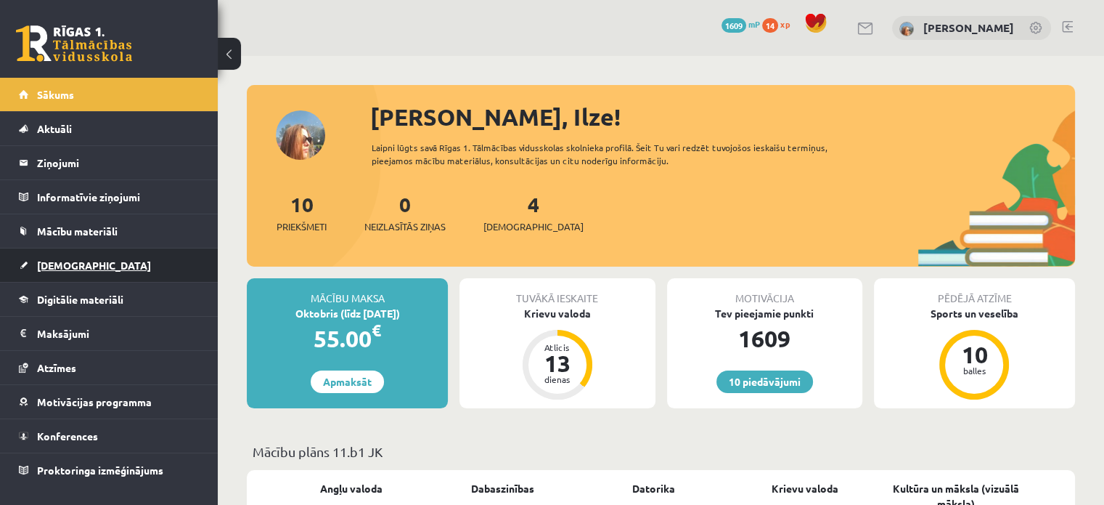
click at [82, 263] on link "[DEMOGRAPHIC_DATA]" at bounding box center [109, 264] width 181 height 33
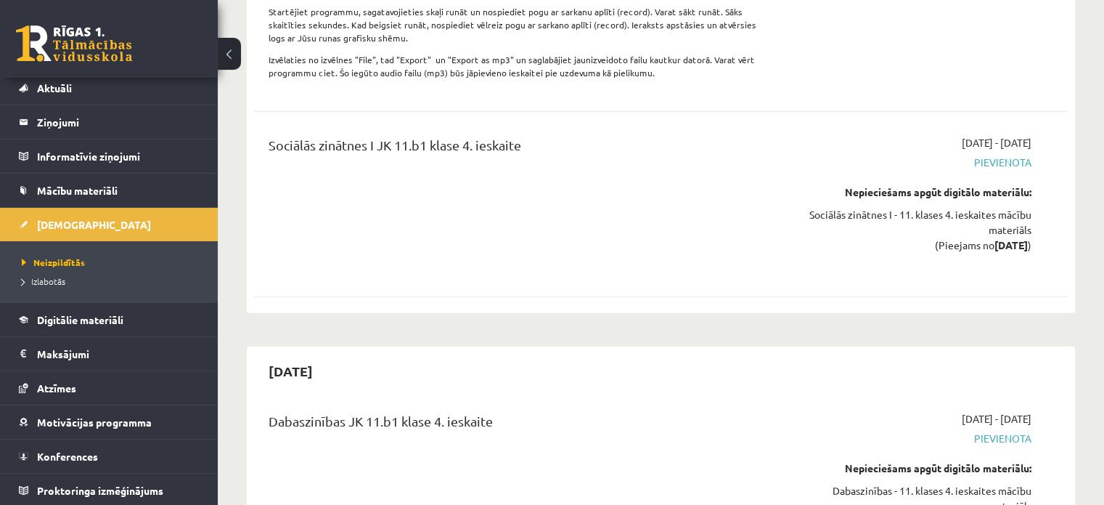
scroll to position [9367, 0]
